Goal: Task Accomplishment & Management: Use online tool/utility

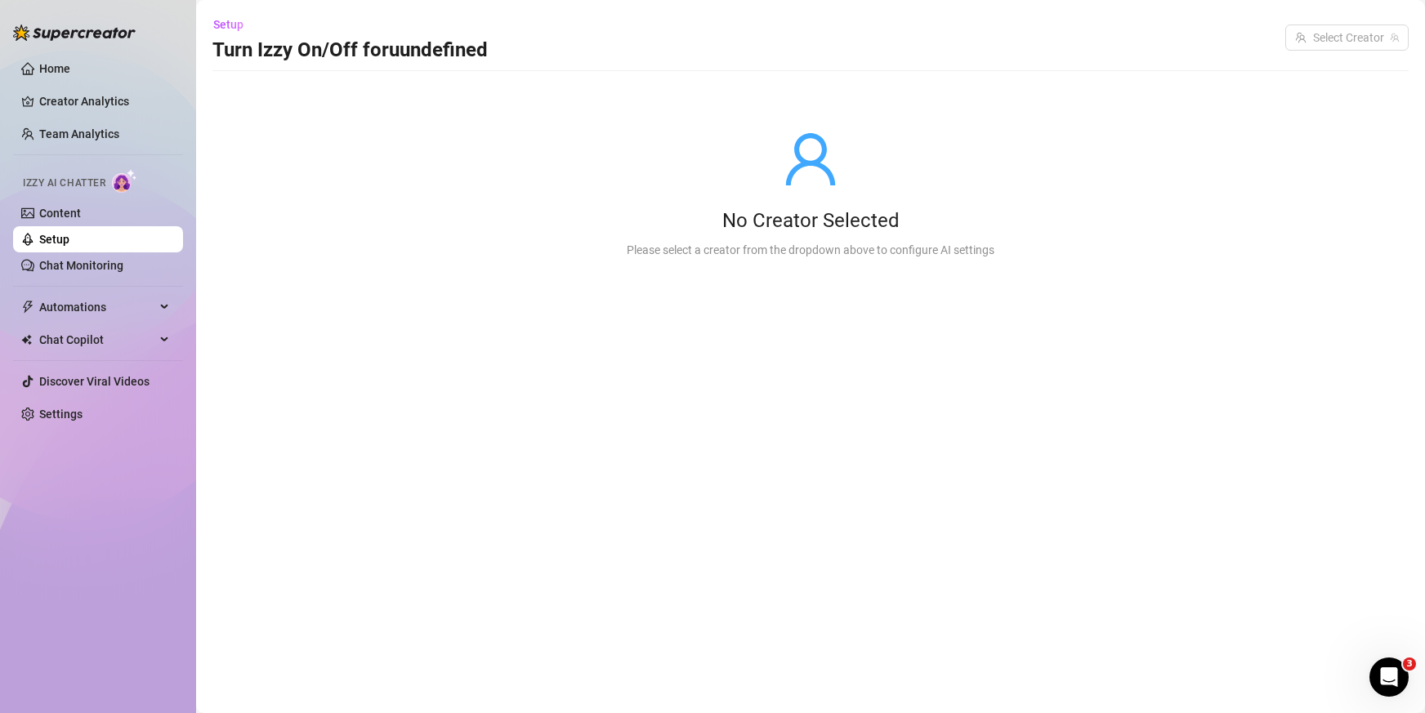
click at [69, 239] on link "Setup" at bounding box center [54, 239] width 30 height 13
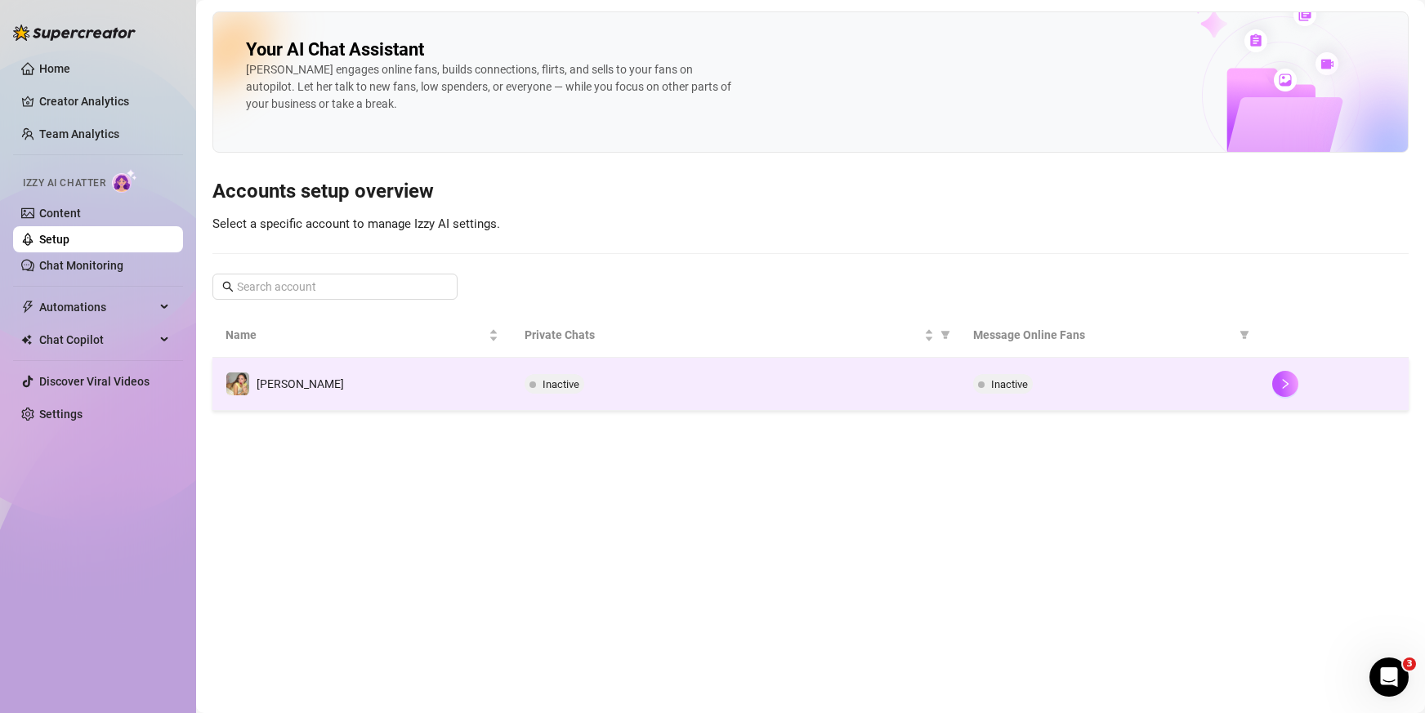
click at [355, 379] on td "[PERSON_NAME]" at bounding box center [361, 384] width 299 height 53
